Goal: Information Seeking & Learning: Find specific fact

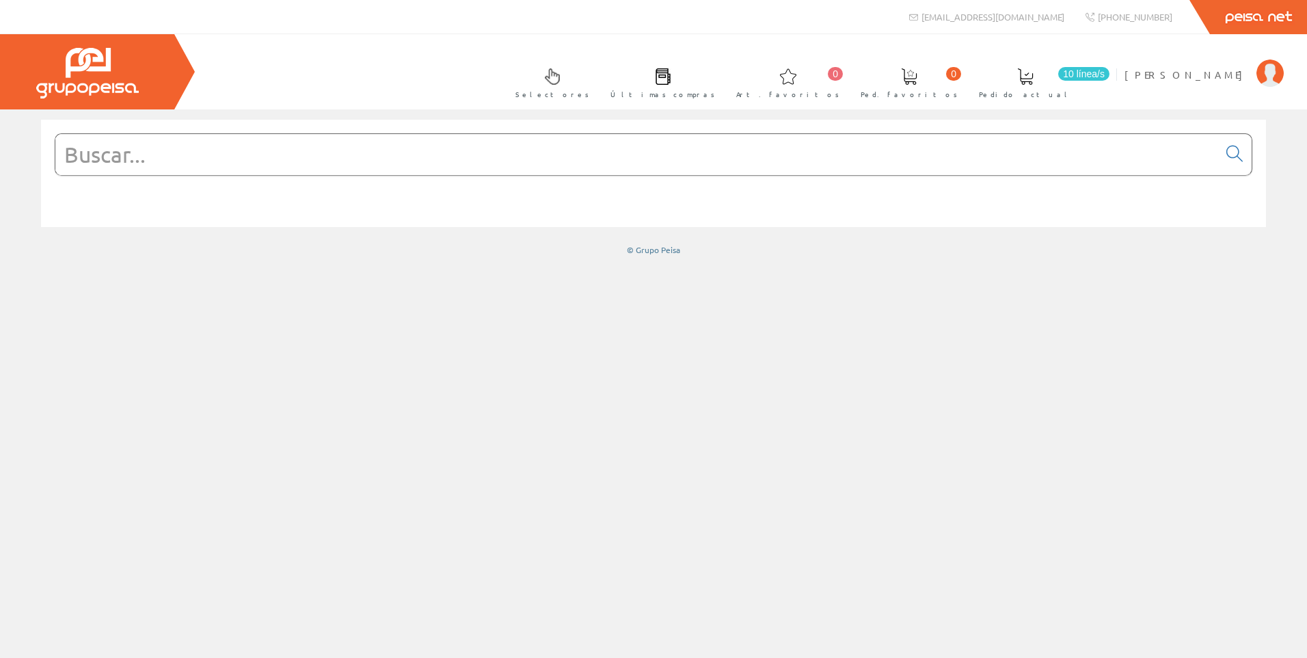
click at [567, 157] on input "text" at bounding box center [636, 154] width 1163 height 41
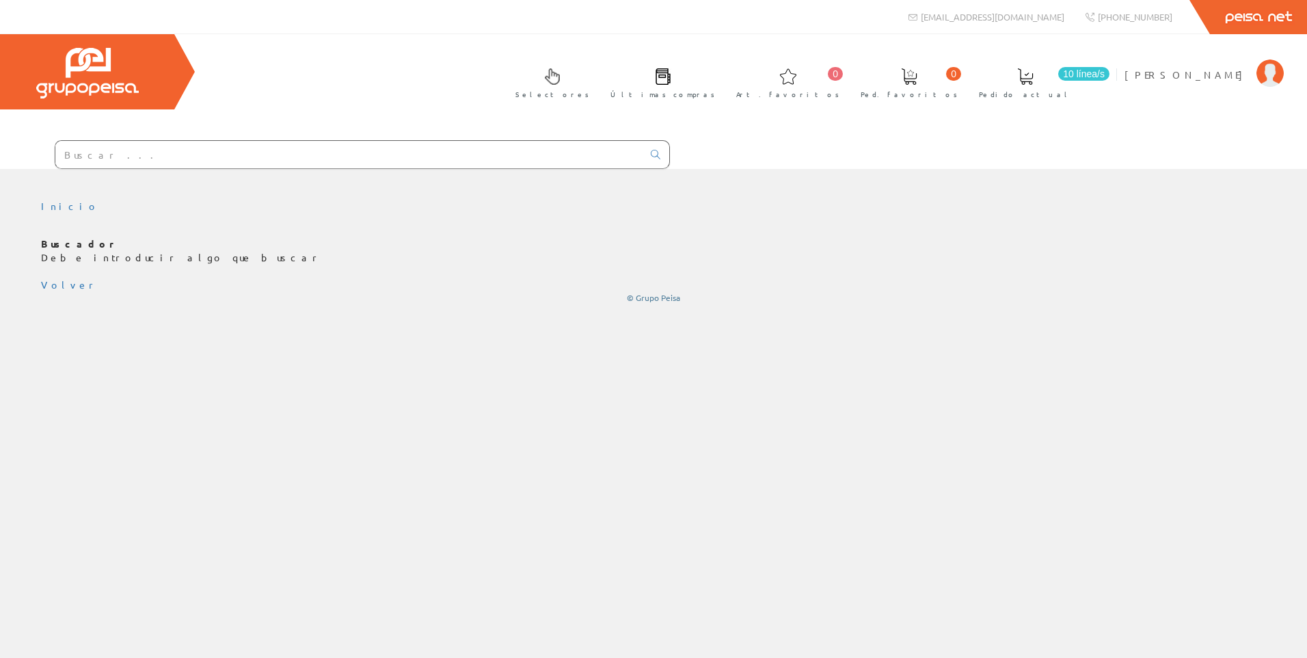
drag, startPoint x: 0, startPoint y: 0, endPoint x: 567, endPoint y: 157, distance: 588.0
click at [567, 157] on input "text" at bounding box center [348, 154] width 587 height 27
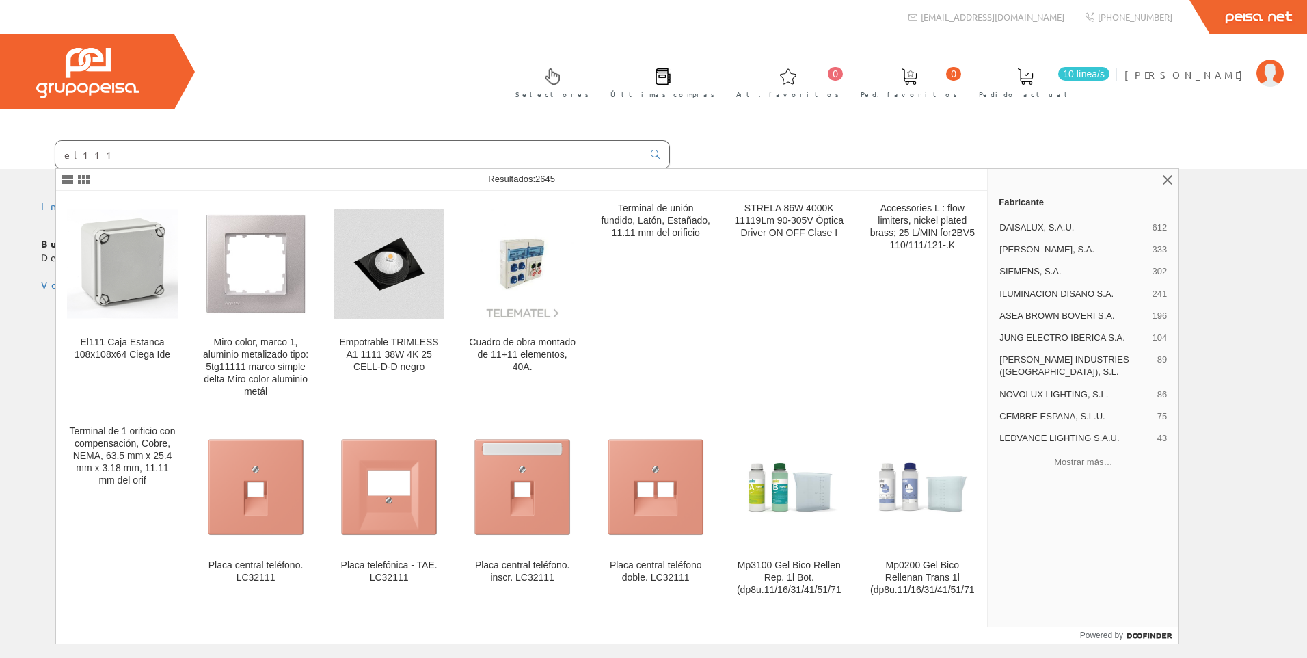
type input "el111"
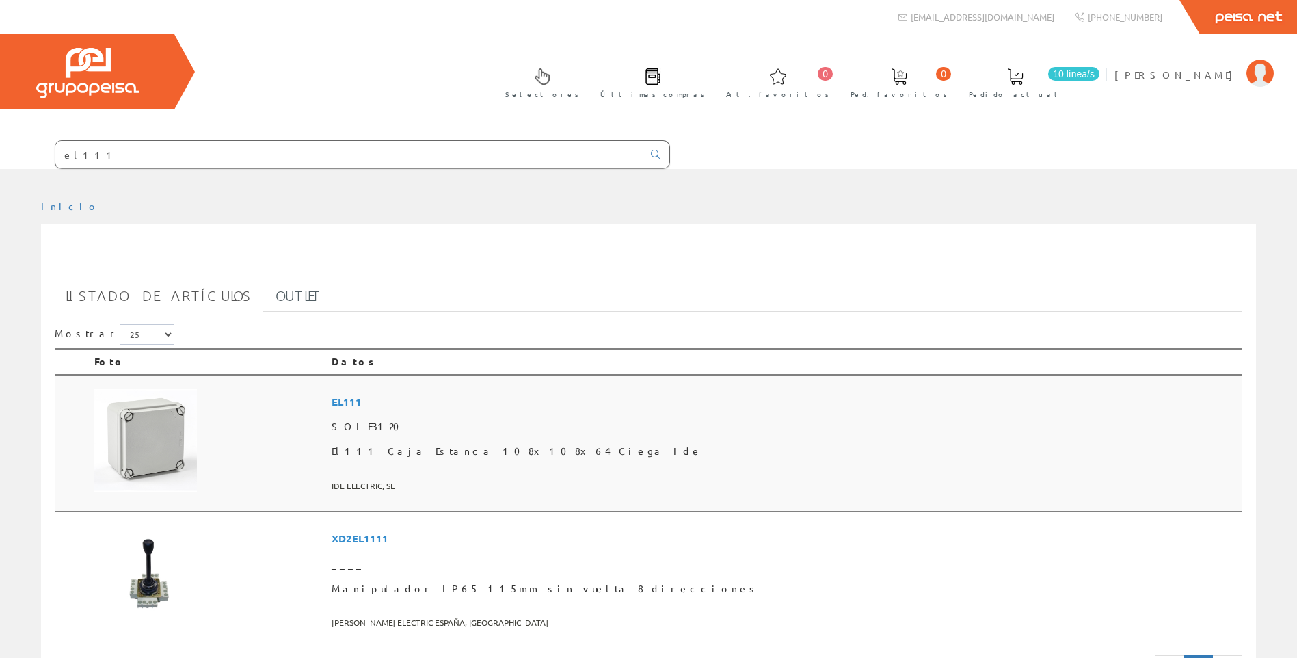
click at [326, 405] on td at bounding box center [207, 443] width 237 height 137
